Goal: Task Accomplishment & Management: Complete application form

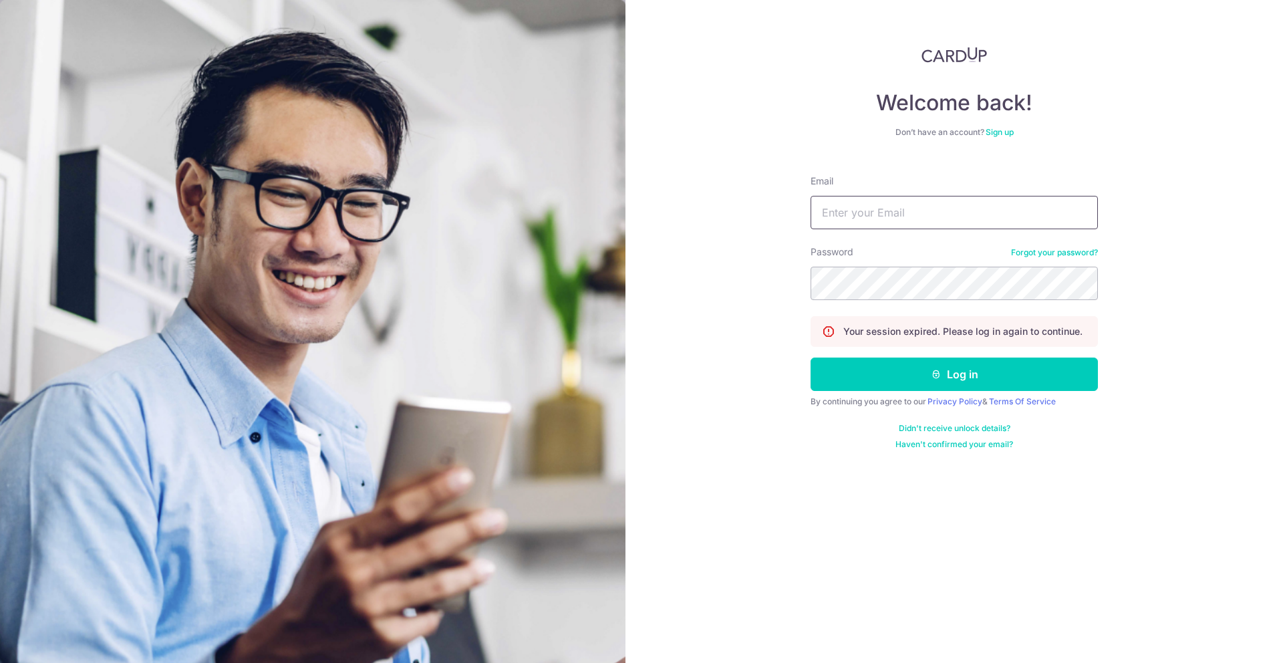
click at [903, 221] on input "Email" at bounding box center [954, 212] width 287 height 33
type input "[PERSON_NAME][EMAIL_ADDRESS][DOMAIN_NAME]"
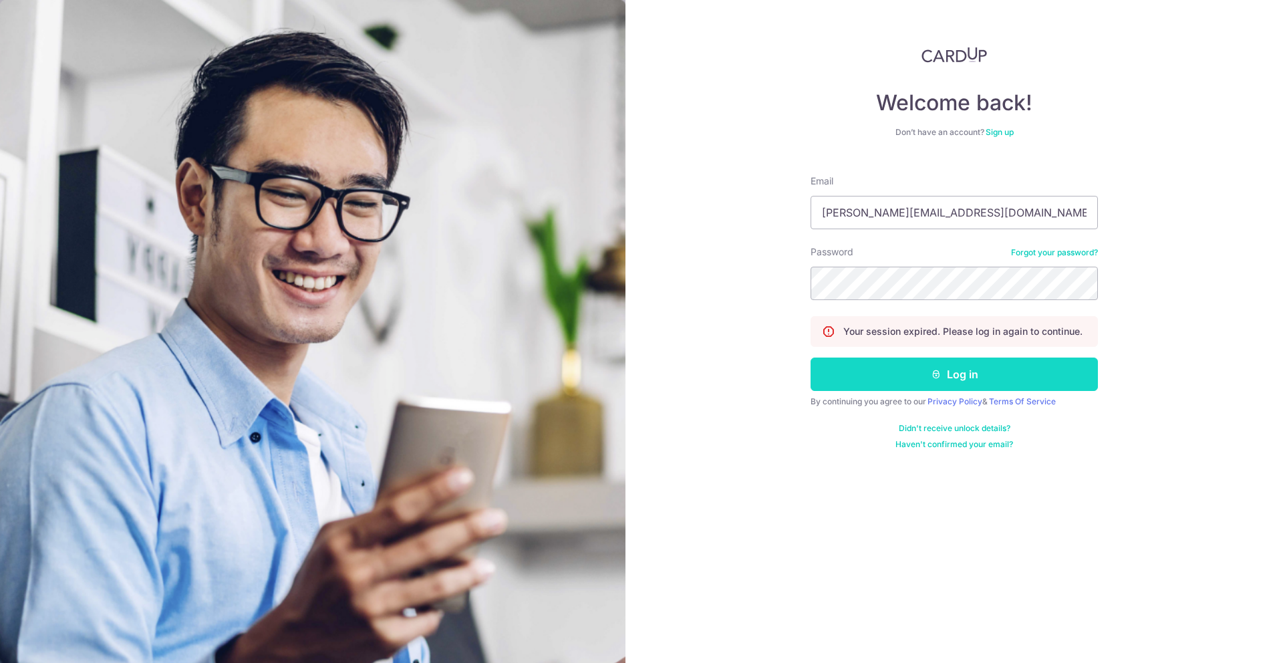
click at [940, 378] on icon "submit" at bounding box center [936, 374] width 11 height 11
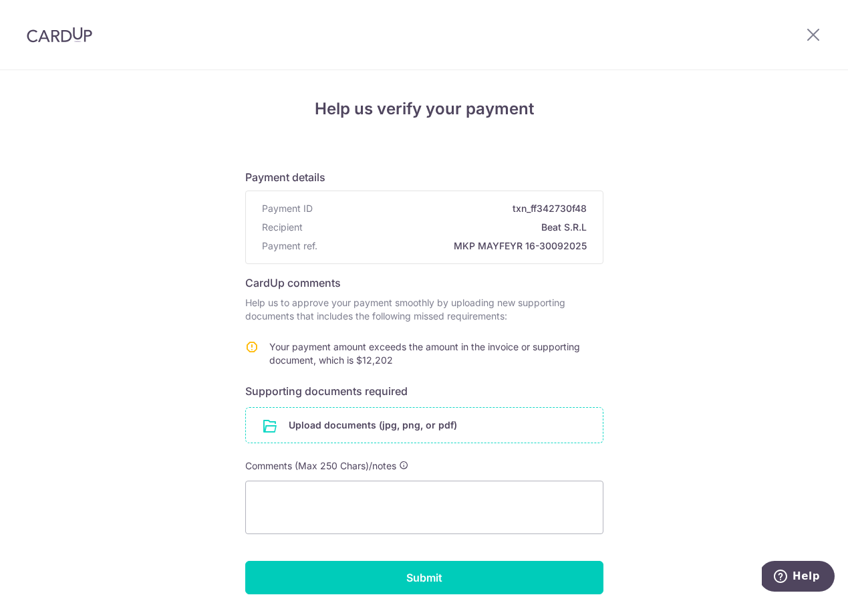
click at [420, 426] on input "file" at bounding box center [424, 425] width 357 height 35
click at [398, 423] on input "file" at bounding box center [424, 425] width 357 height 35
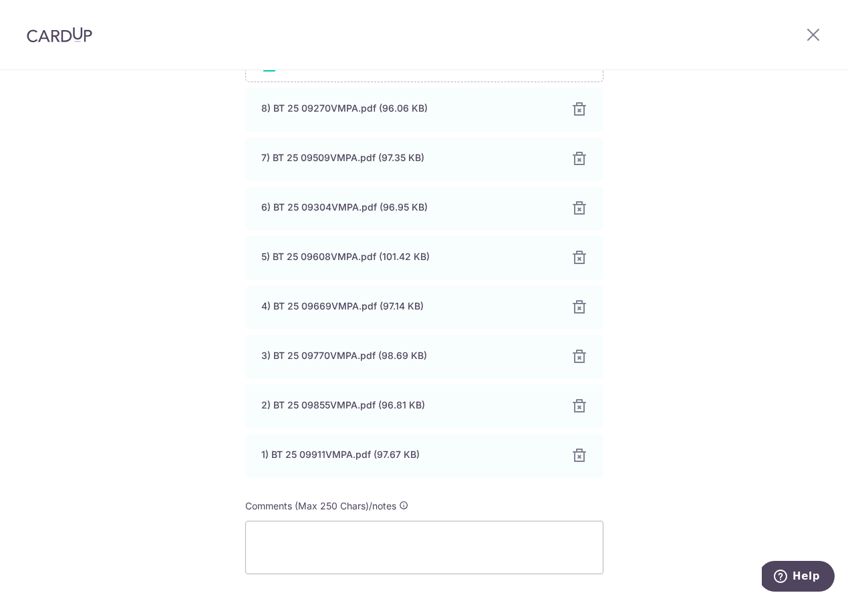
scroll to position [457, 0]
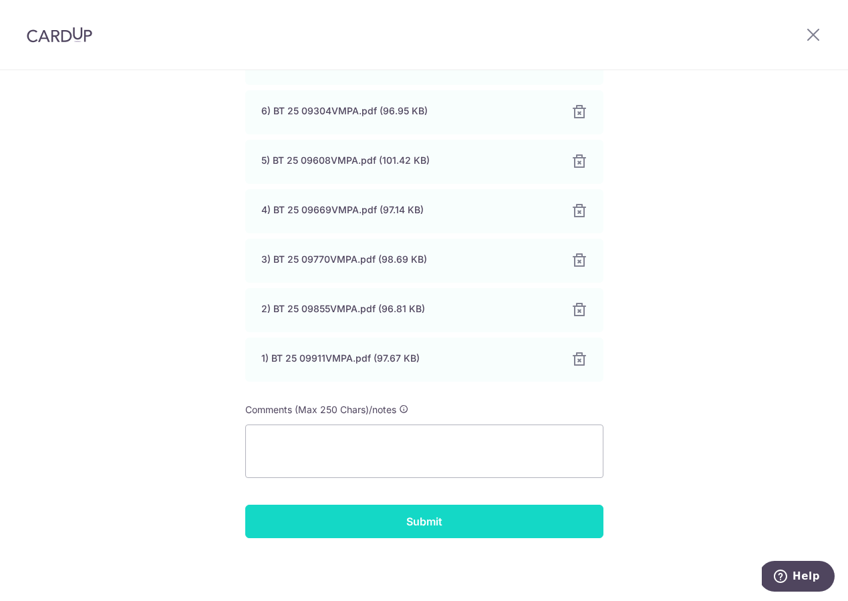
click at [479, 528] on input "Submit" at bounding box center [424, 521] width 358 height 33
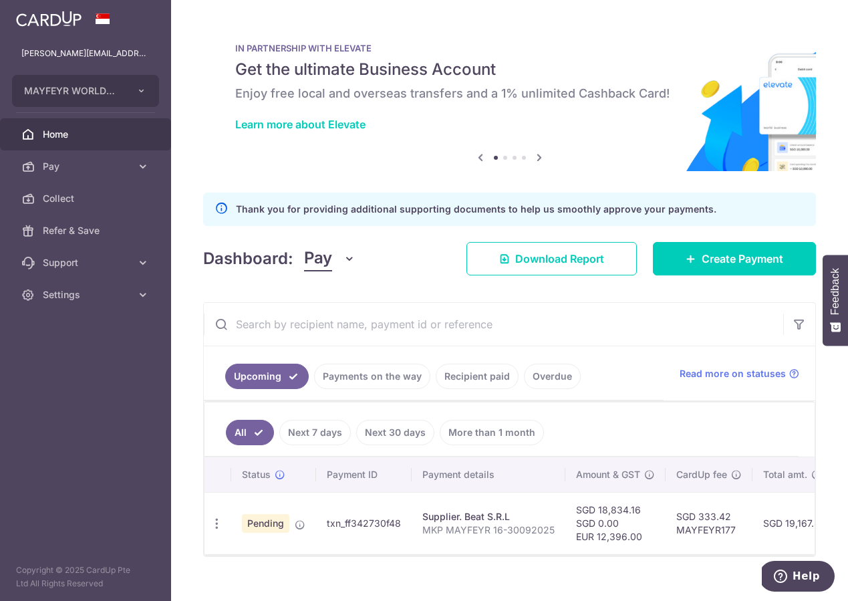
click at [3, 325] on aside "kelvin@mayfeyr.com MAYFEYR WORLDWIDE PTE. LTD. Add new company MAYFEYR WORLDWID…" at bounding box center [85, 300] width 171 height 601
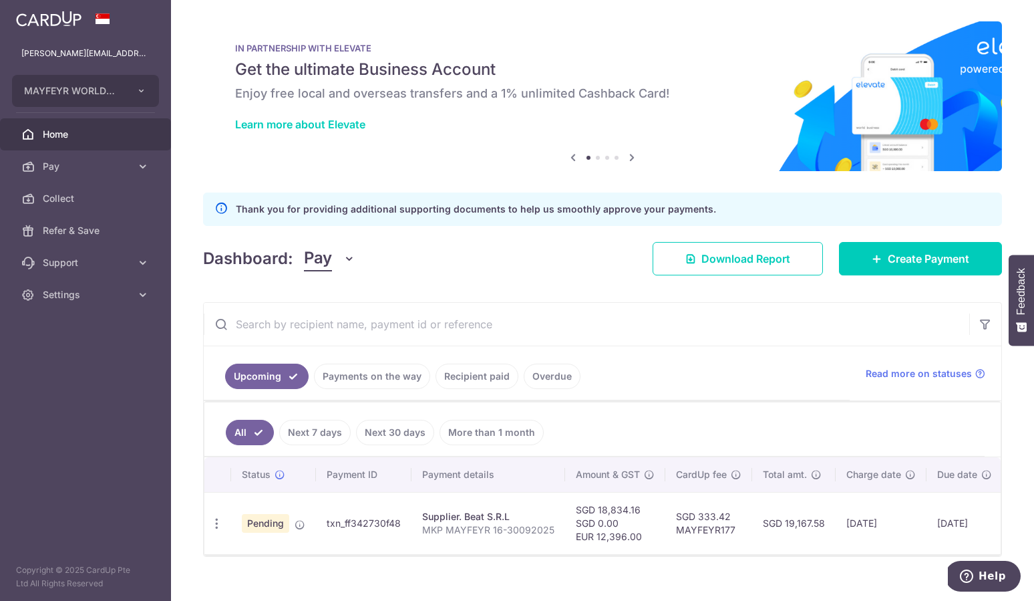
click at [83, 128] on span "Home" at bounding box center [87, 134] width 88 height 13
